Goal: Find specific page/section: Find specific page/section

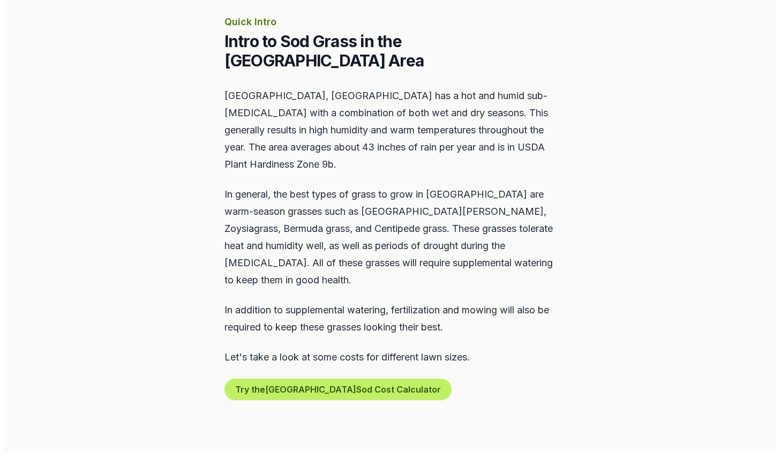
scroll to position [482, 0]
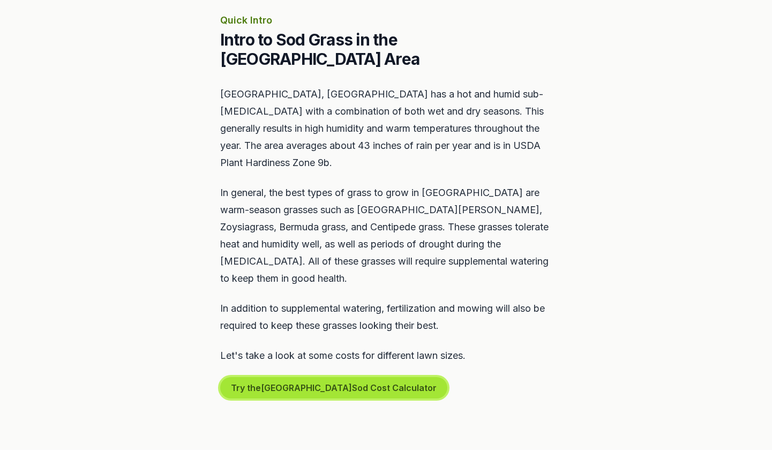
click at [283, 377] on button "Try the [GEOGRAPHIC_DATA] Sod Cost Calculator" at bounding box center [333, 387] width 227 height 21
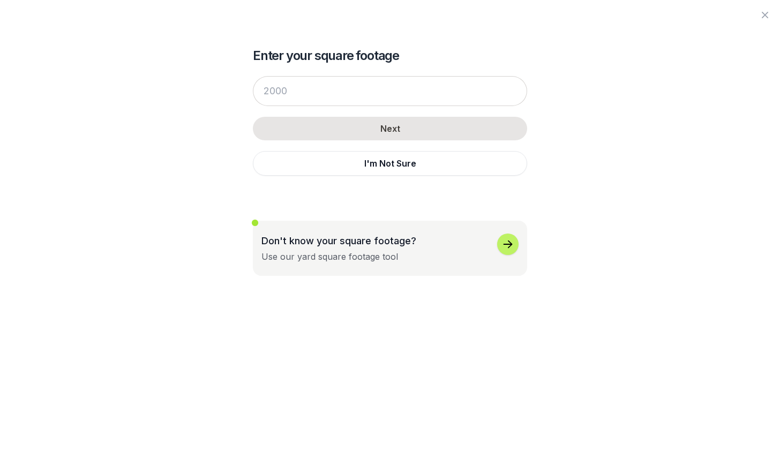
click at [507, 245] on icon "button" at bounding box center [507, 244] width 13 height 13
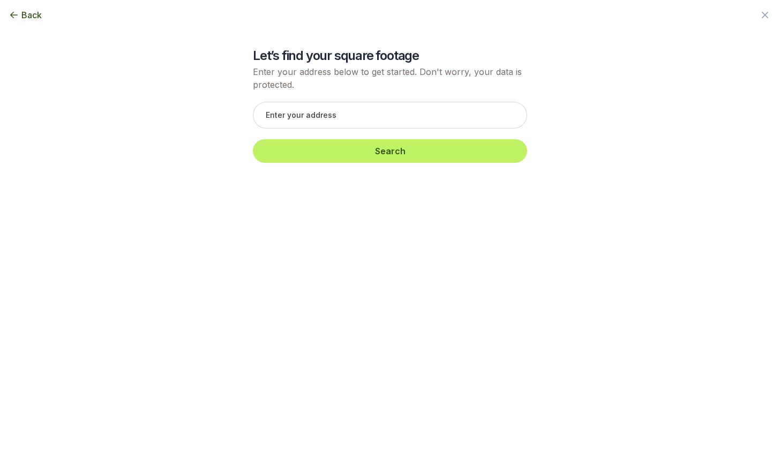
click at [29, 13] on span "Back" at bounding box center [31, 15] width 20 height 13
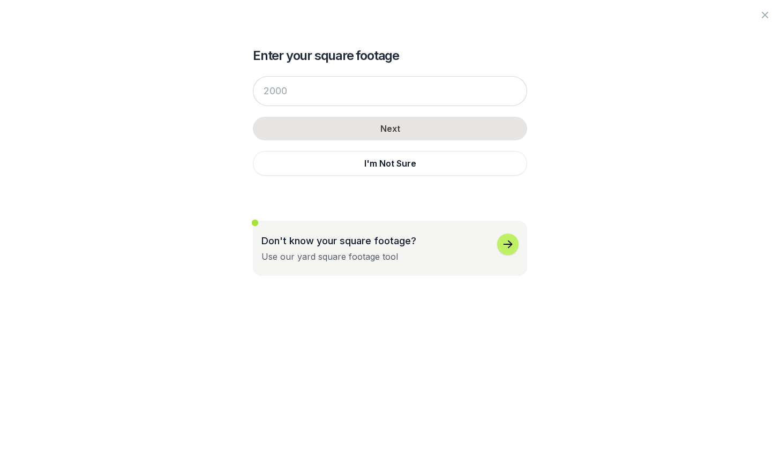
click at [29, 13] on div at bounding box center [390, 15] width 780 height 30
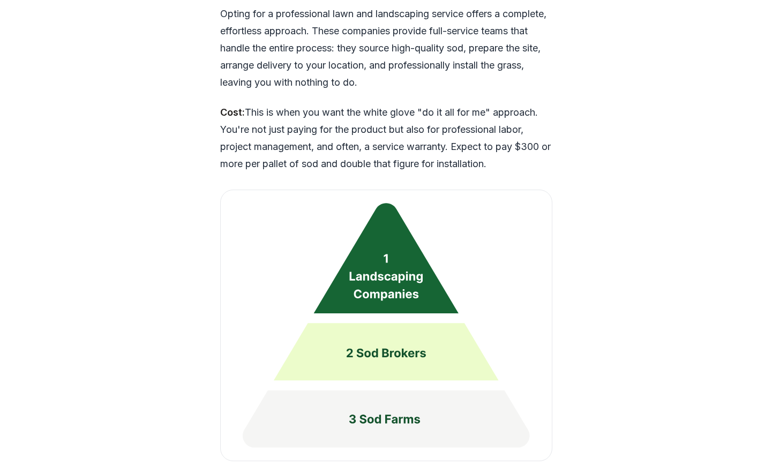
scroll to position [2677, 0]
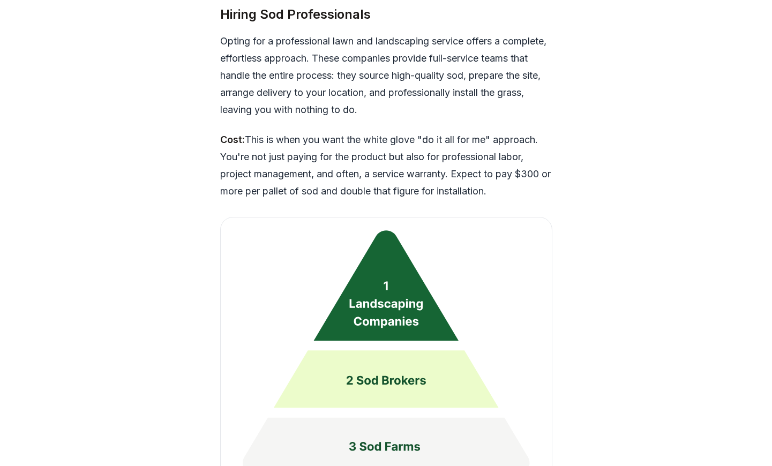
click at [360, 270] on img at bounding box center [386, 352] width 332 height 271
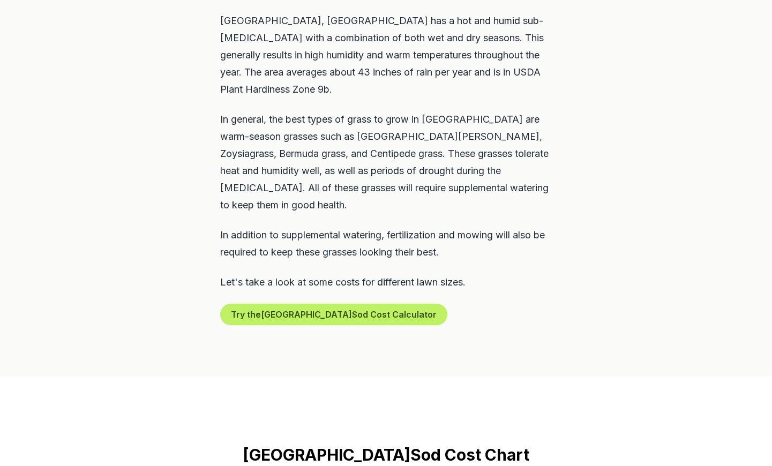
scroll to position [482, 0]
